Goal: Complete application form

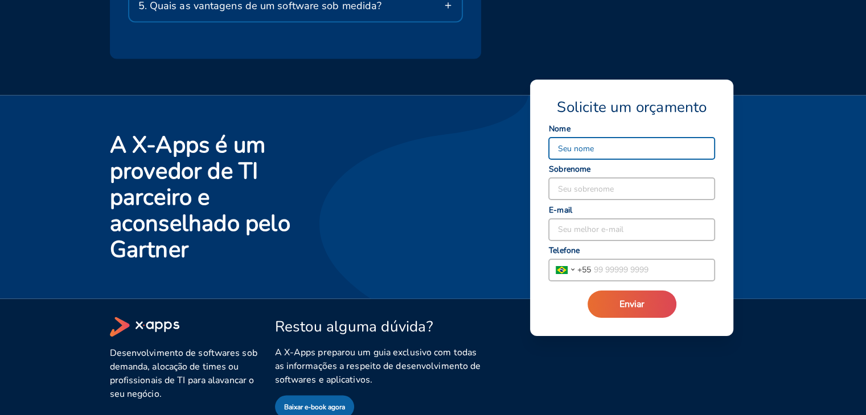
scroll to position [2189, 0]
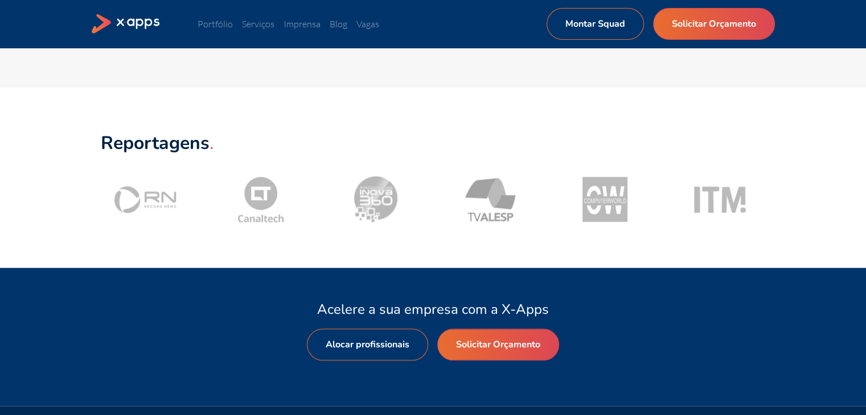
scroll to position [1081, 0]
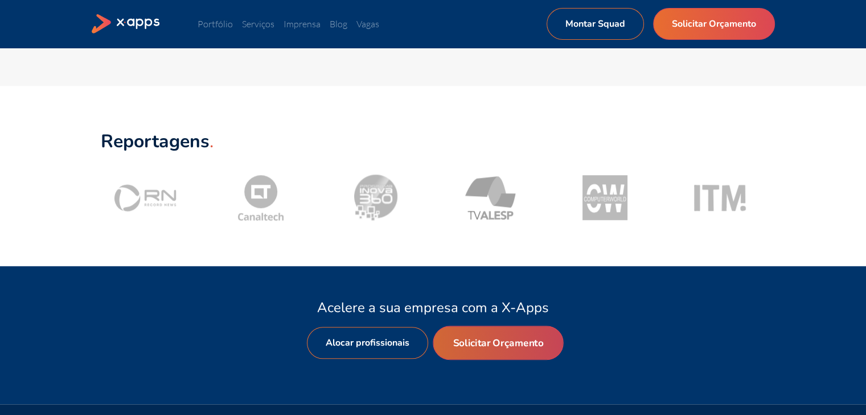
click at [464, 345] on link "Solicitar Orçamento" at bounding box center [498, 343] width 130 height 34
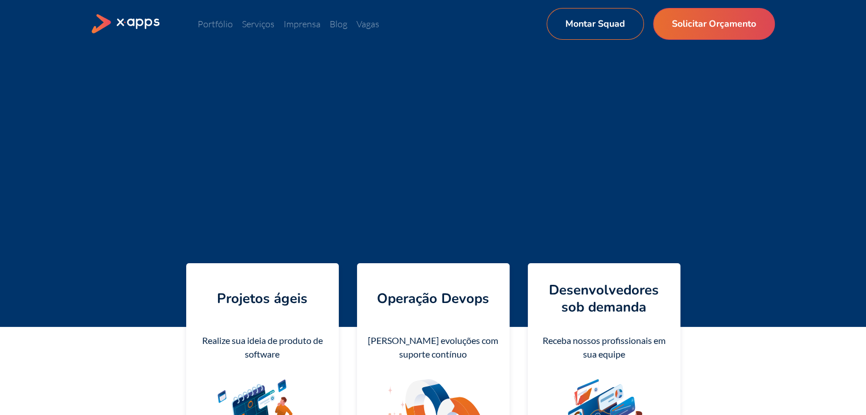
select select "BR"
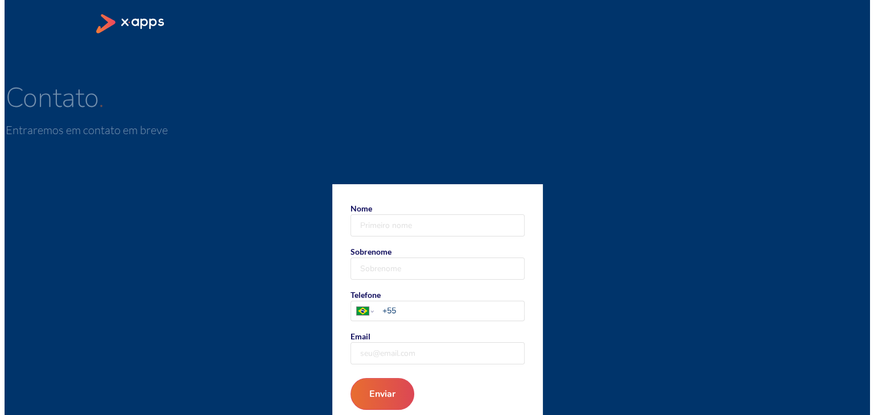
scroll to position [0, 0]
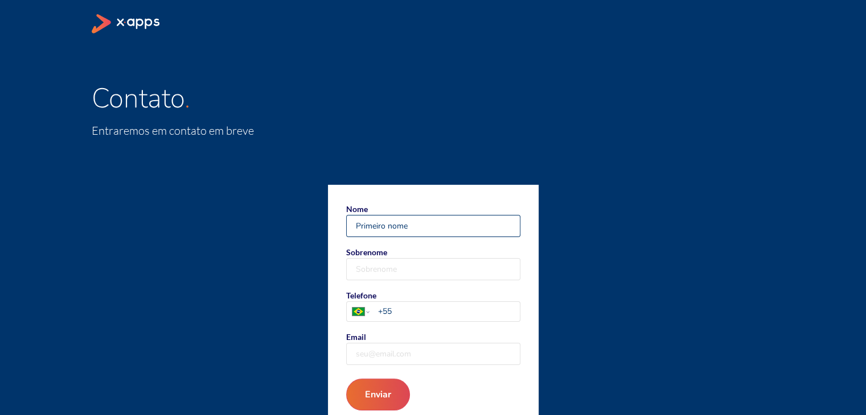
click at [385, 229] on input "Nome" at bounding box center [433, 226] width 173 height 21
type input "[PERSON_NAME]"
type input "Gandelman"
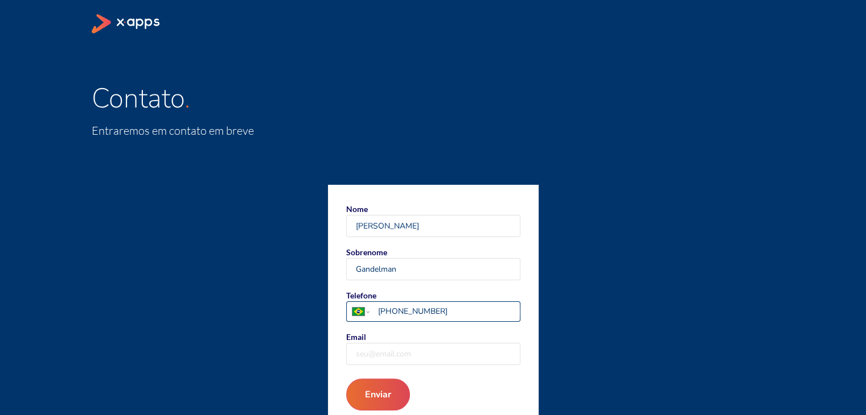
type input "[PHONE_NUMBER]"
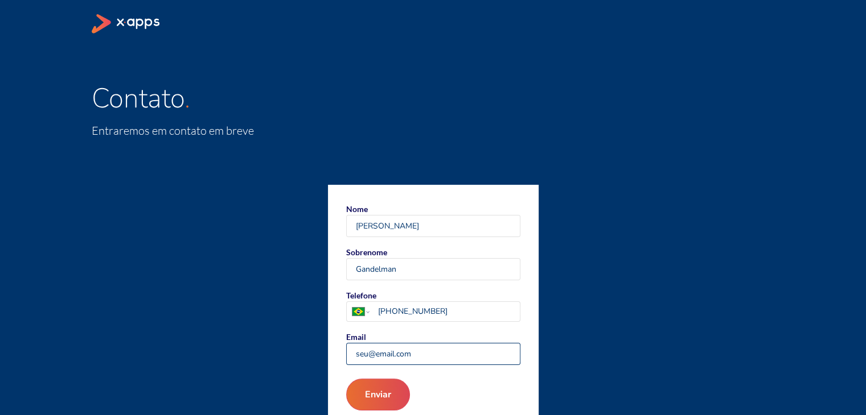
click at [430, 360] on input "Email" at bounding box center [433, 354] width 173 height 21
type input "[EMAIL_ADDRESS][DOMAIN_NAME]"
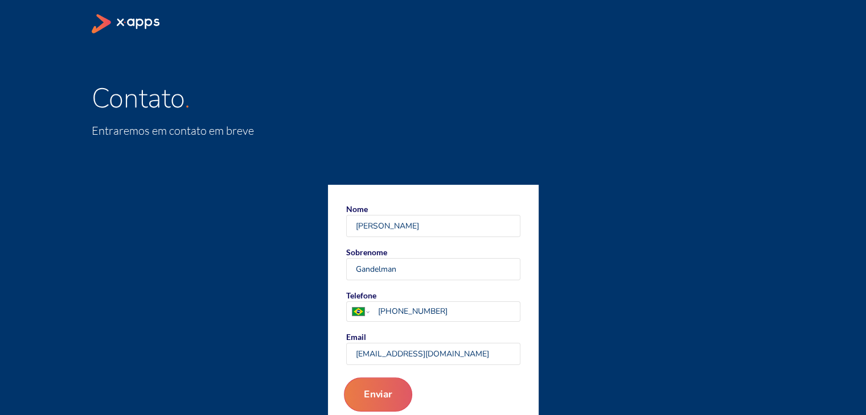
click at [363, 390] on button "Enviar" at bounding box center [377, 395] width 68 height 34
